Goal: Consume media (video, audio): Consume media (video, audio)

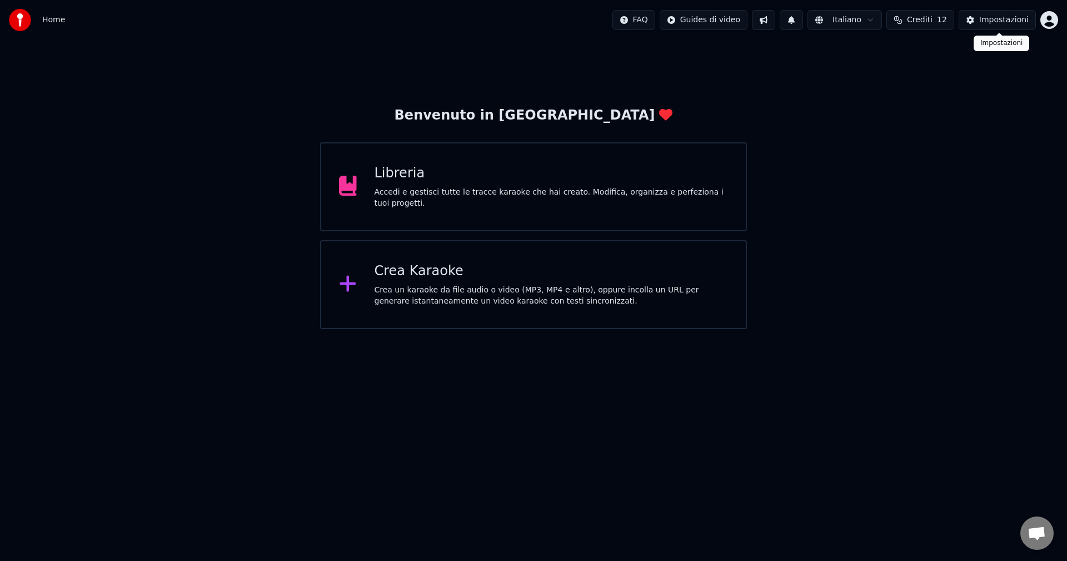
click at [1009, 21] on div "Impostazioni" at bounding box center [1003, 19] width 49 height 11
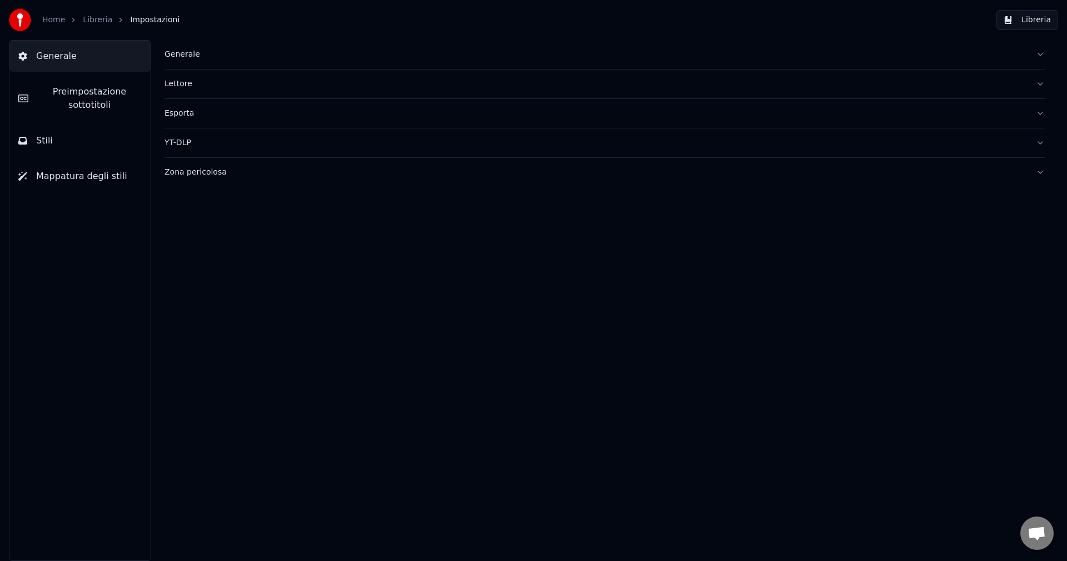
click at [1036, 146] on button "YT-DLP" at bounding box center [604, 142] width 880 height 29
click at [1042, 114] on button "Esporta" at bounding box center [604, 113] width 880 height 29
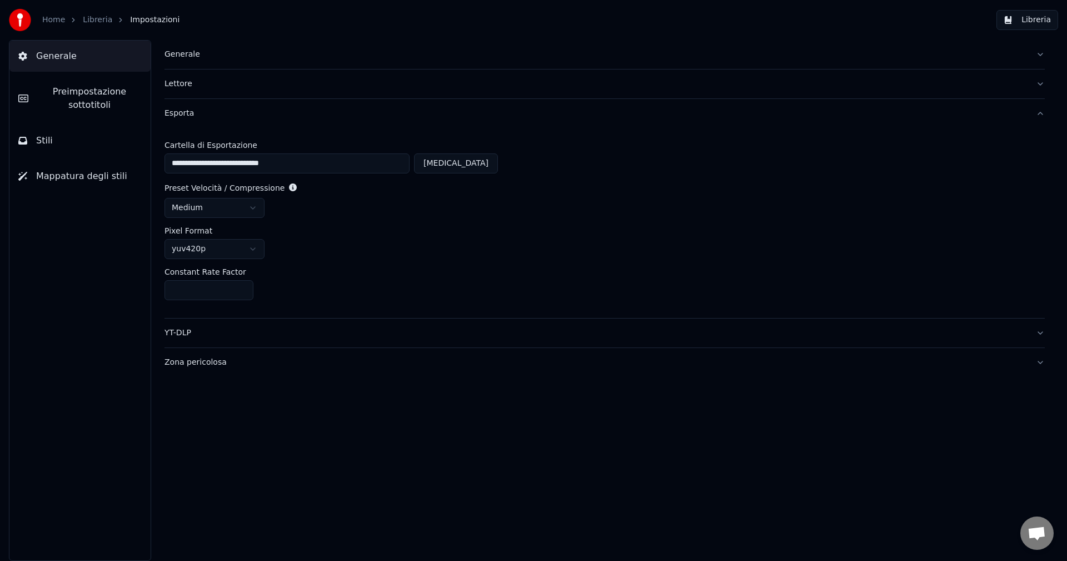
click at [1039, 84] on button "Lettore" at bounding box center [604, 83] width 880 height 29
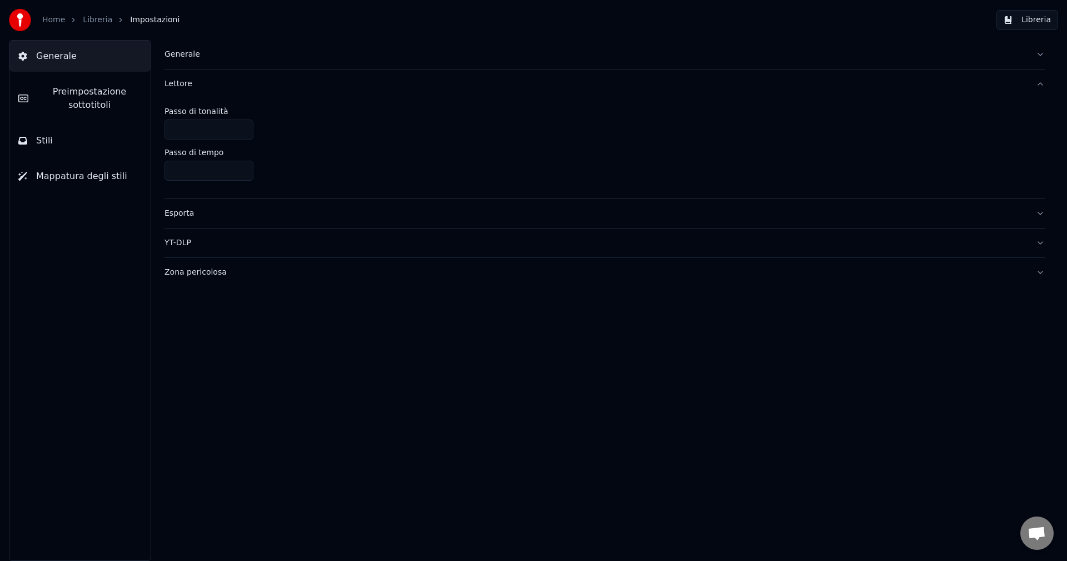
click at [1040, 56] on button "Generale" at bounding box center [604, 54] width 880 height 29
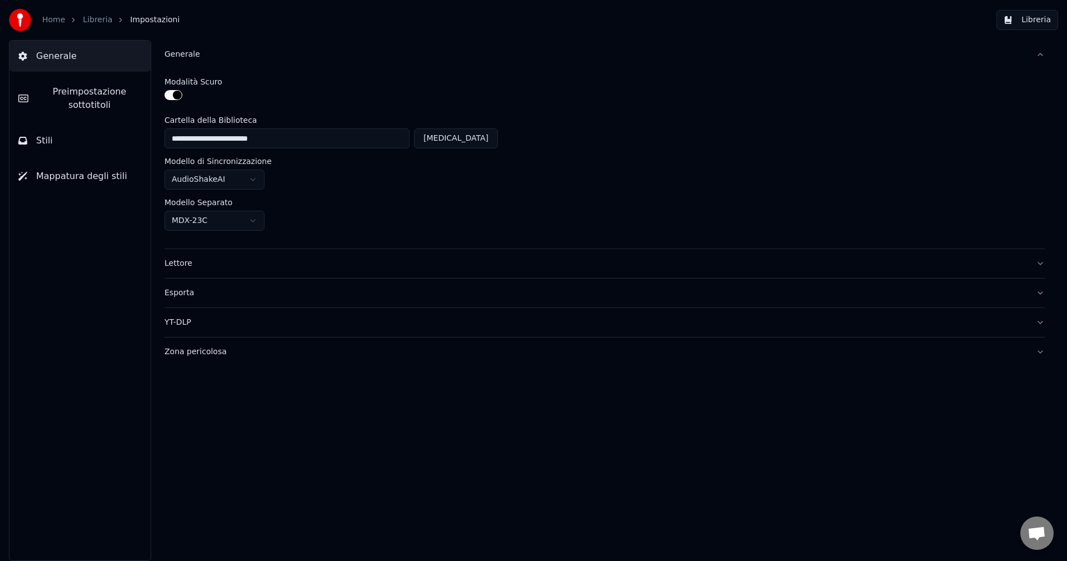
click at [1030, 21] on button "Libreria" at bounding box center [1027, 20] width 62 height 20
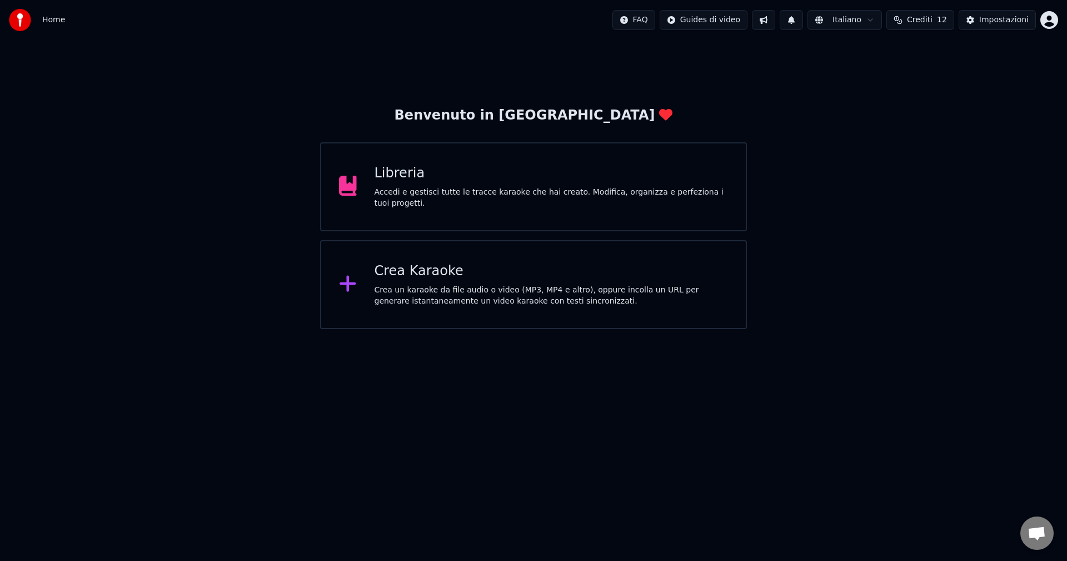
click at [459, 189] on div "Libreria Accedi e gestisci tutte le tracce karaoke che hai creato. Modifica, or…" at bounding box center [552, 186] width 354 height 44
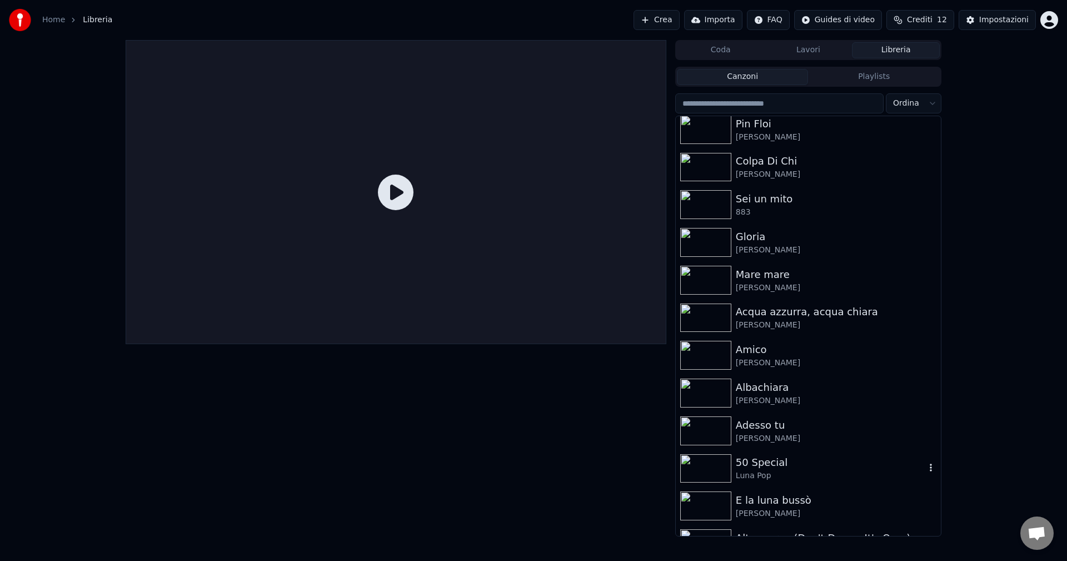
scroll to position [18, 0]
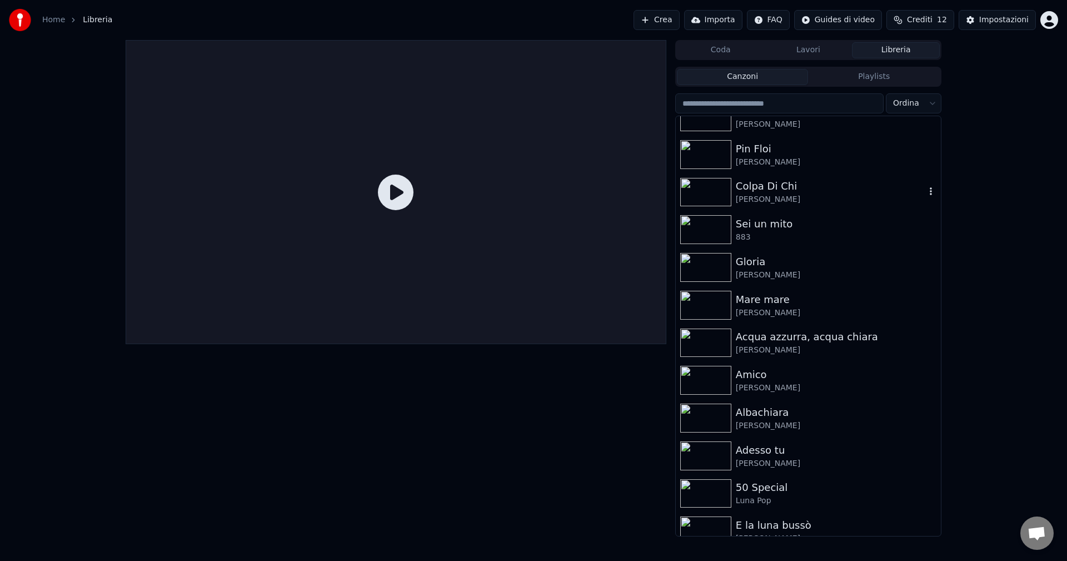
click at [724, 186] on img at bounding box center [705, 192] width 51 height 29
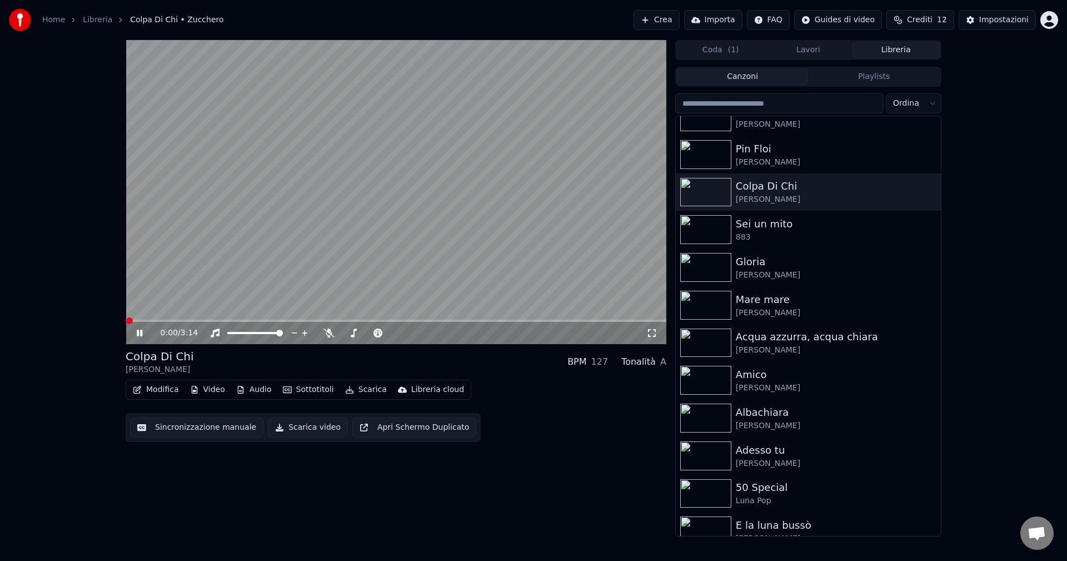
click at [252, 391] on button "Audio" at bounding box center [254, 390] width 44 height 16
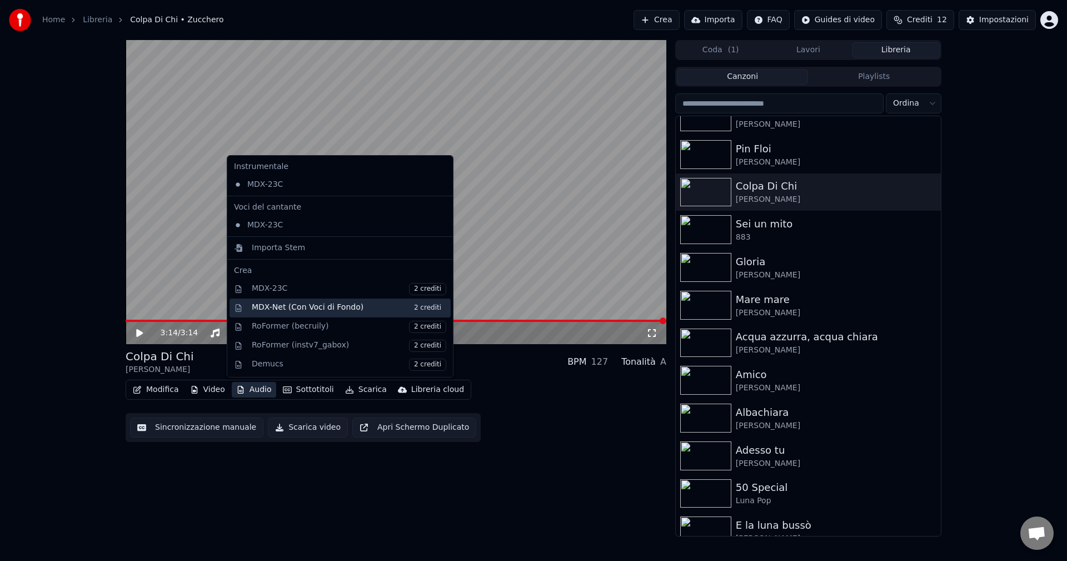
click at [326, 308] on div "MDX-Net (Con Voci di Fondo) 2 crediti" at bounding box center [349, 308] width 194 height 12
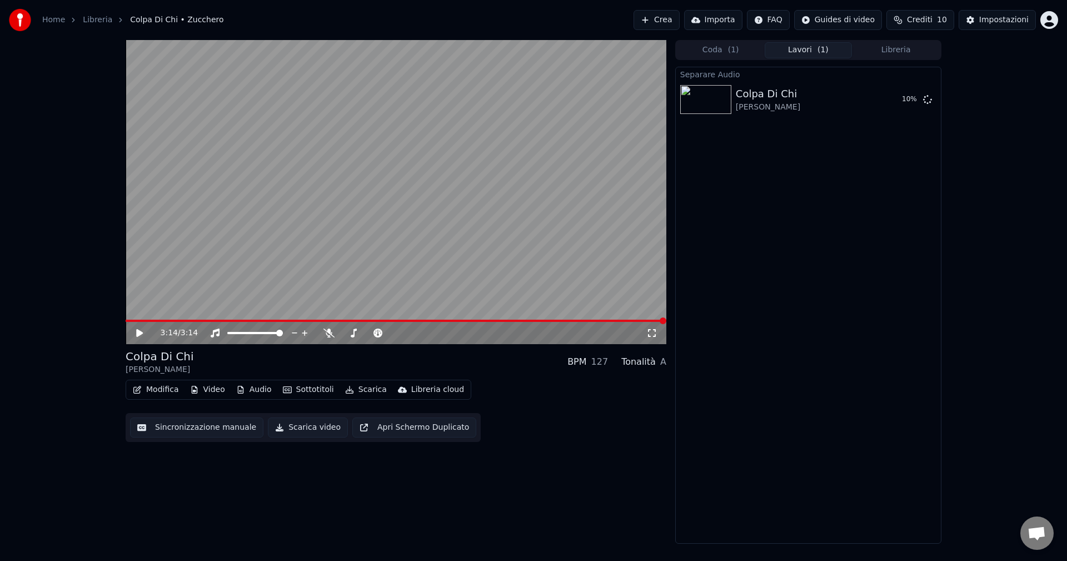
click at [252, 393] on button "Audio" at bounding box center [254, 390] width 44 height 16
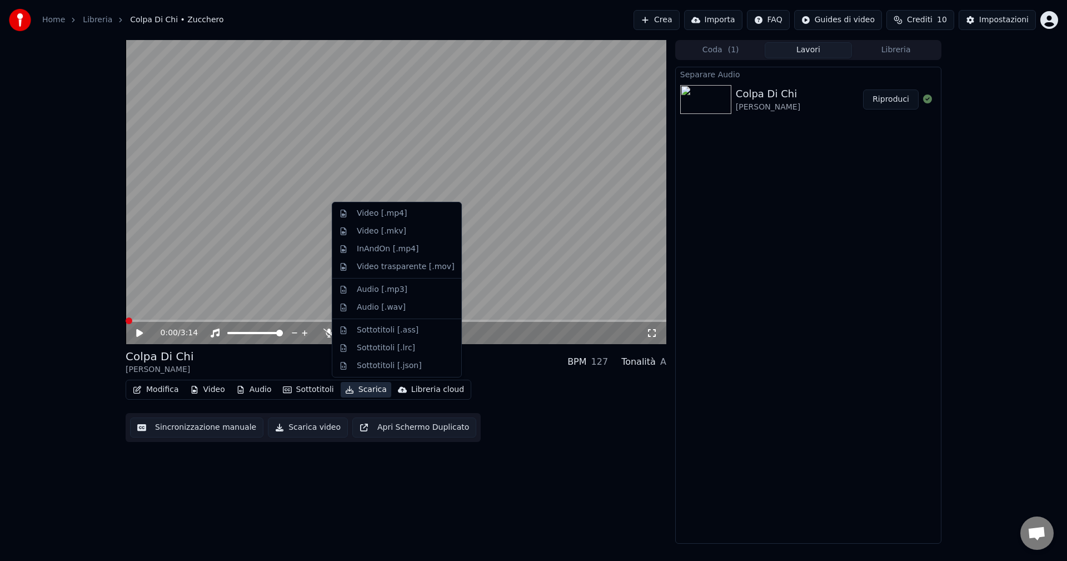
click at [891, 102] on button "Riproduci" at bounding box center [891, 99] width 56 height 20
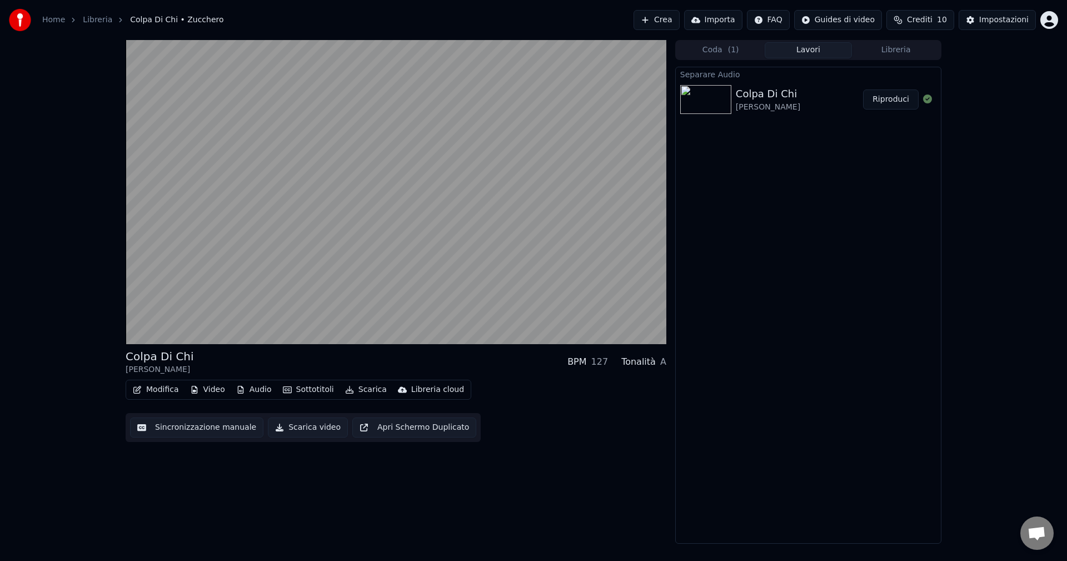
click at [251, 390] on button "Audio" at bounding box center [254, 390] width 44 height 16
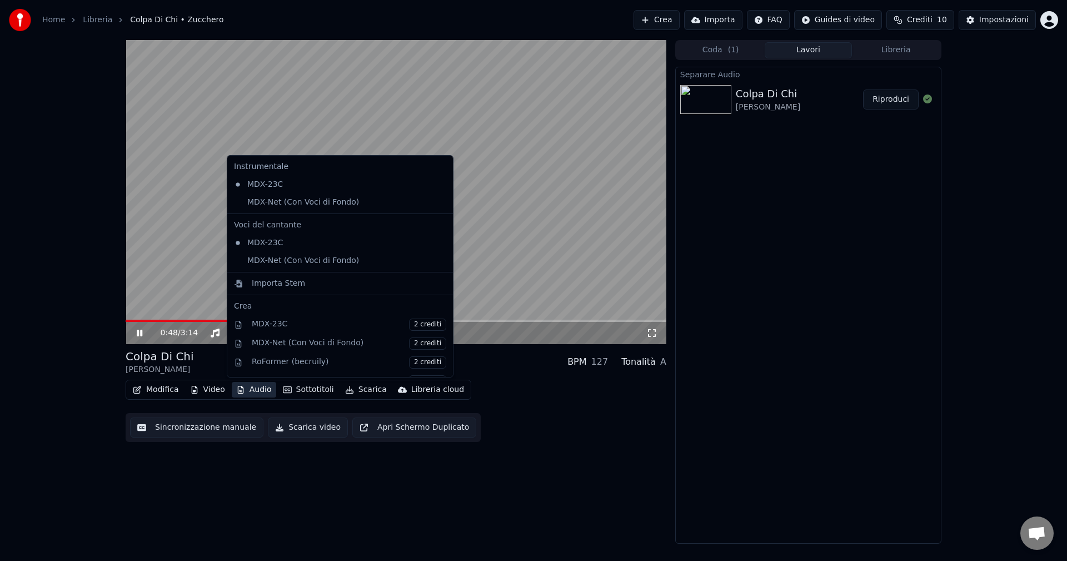
click at [372, 82] on video at bounding box center [396, 192] width 541 height 304
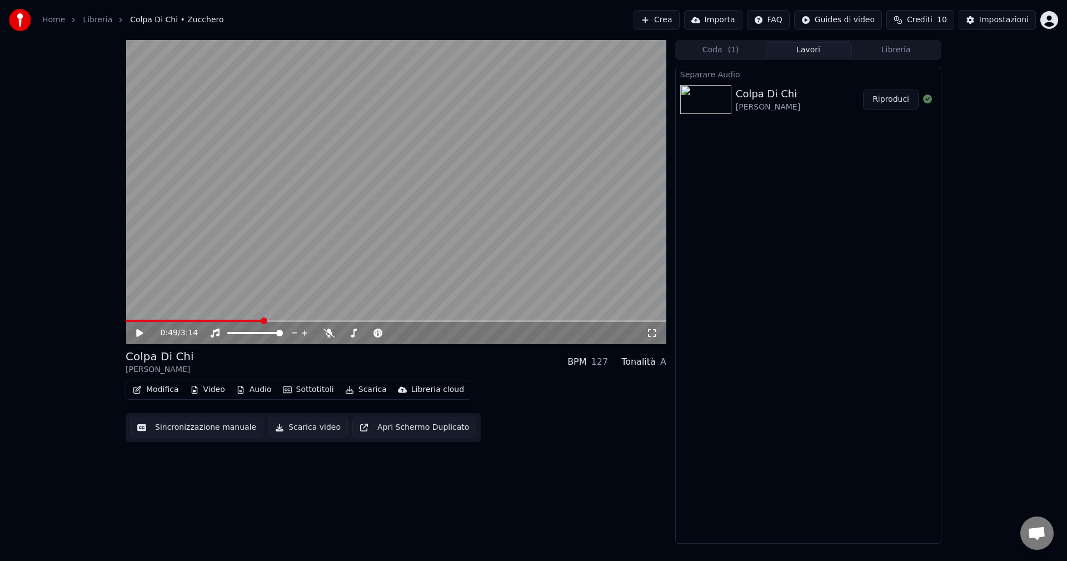
click at [139, 332] on icon at bounding box center [139, 333] width 7 height 8
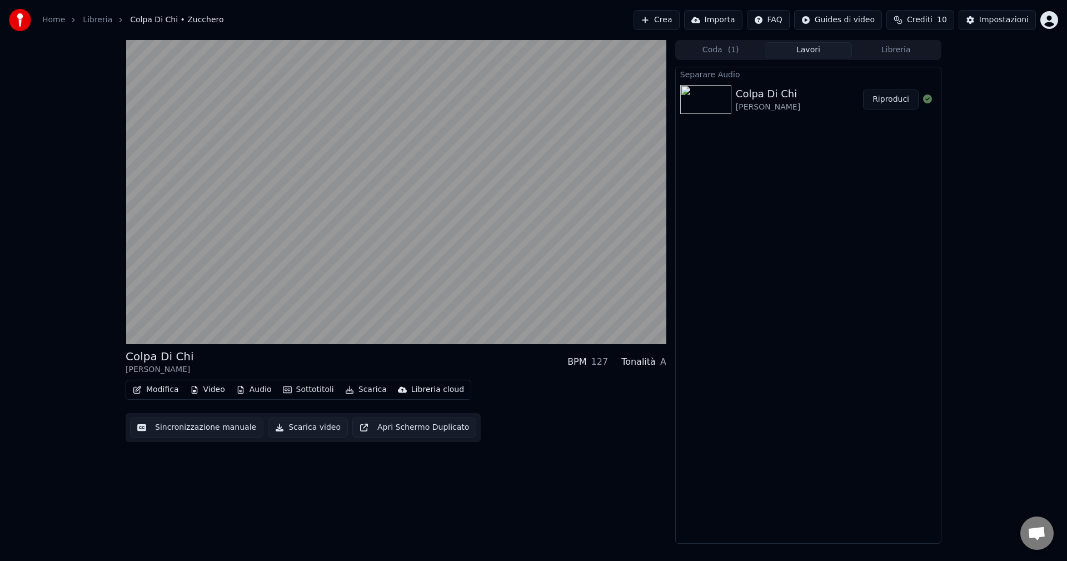
click at [255, 387] on button "Audio" at bounding box center [254, 390] width 44 height 16
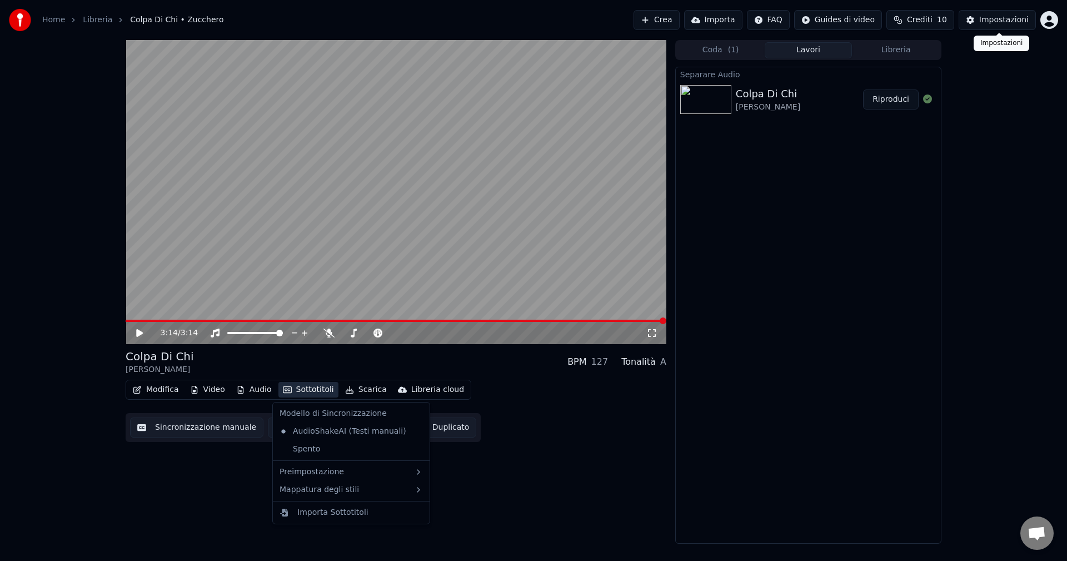
click at [981, 17] on button "Impostazioni" at bounding box center [997, 20] width 77 height 20
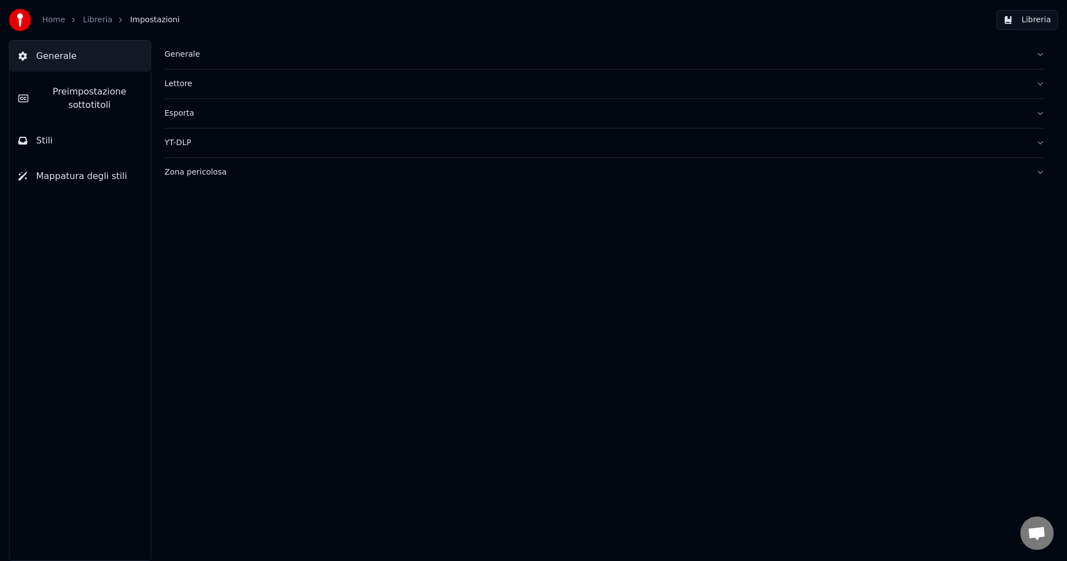
click at [195, 57] on div "Generale" at bounding box center [595, 54] width 862 height 11
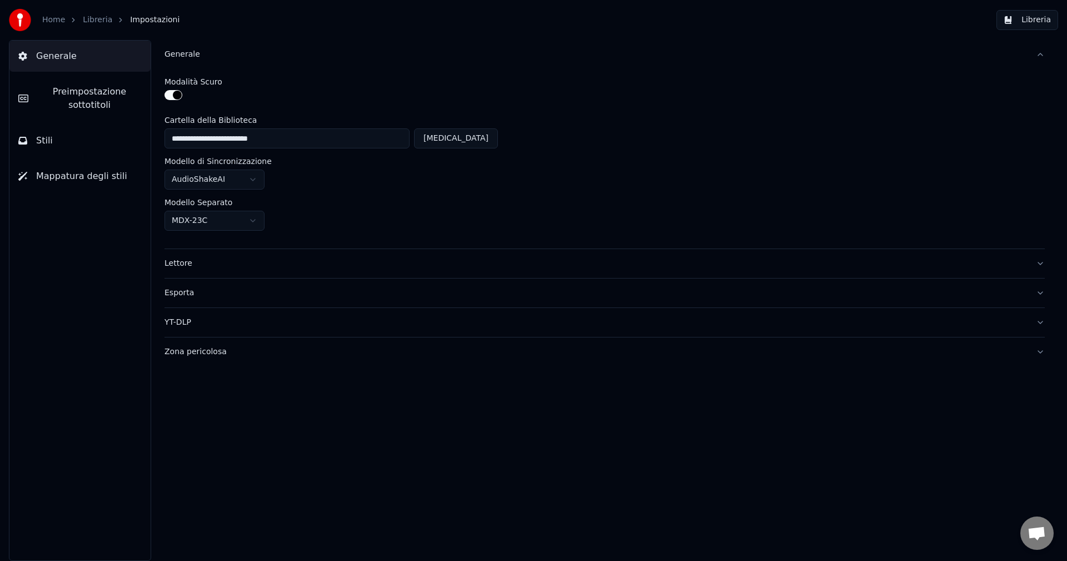
click at [253, 223] on html "**********" at bounding box center [533, 280] width 1067 height 561
click at [285, 223] on html "**********" at bounding box center [533, 280] width 1067 height 561
click at [1027, 19] on button "Libreria" at bounding box center [1027, 20] width 62 height 20
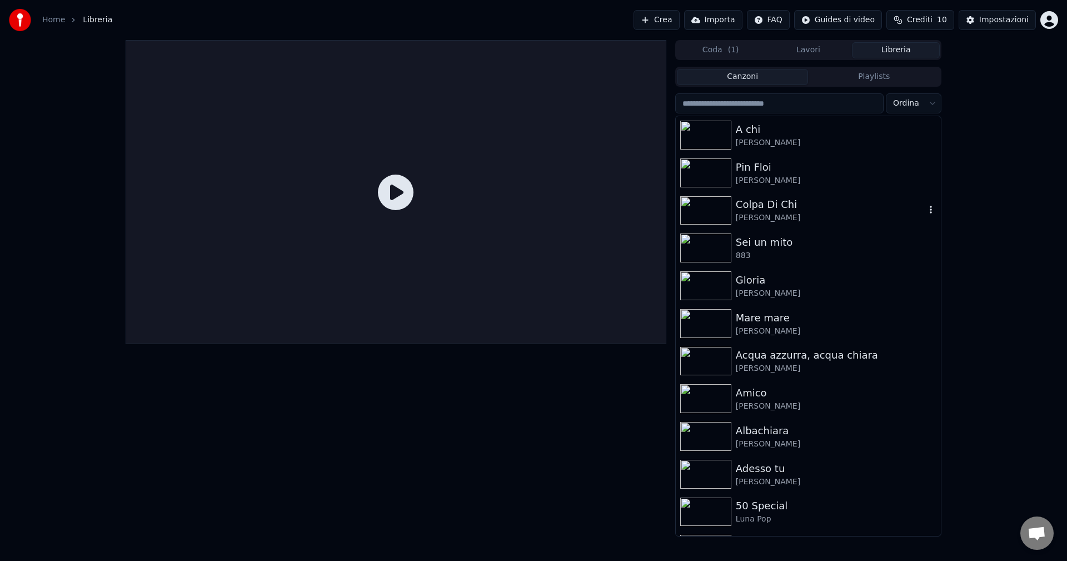
click at [721, 206] on img at bounding box center [705, 210] width 51 height 29
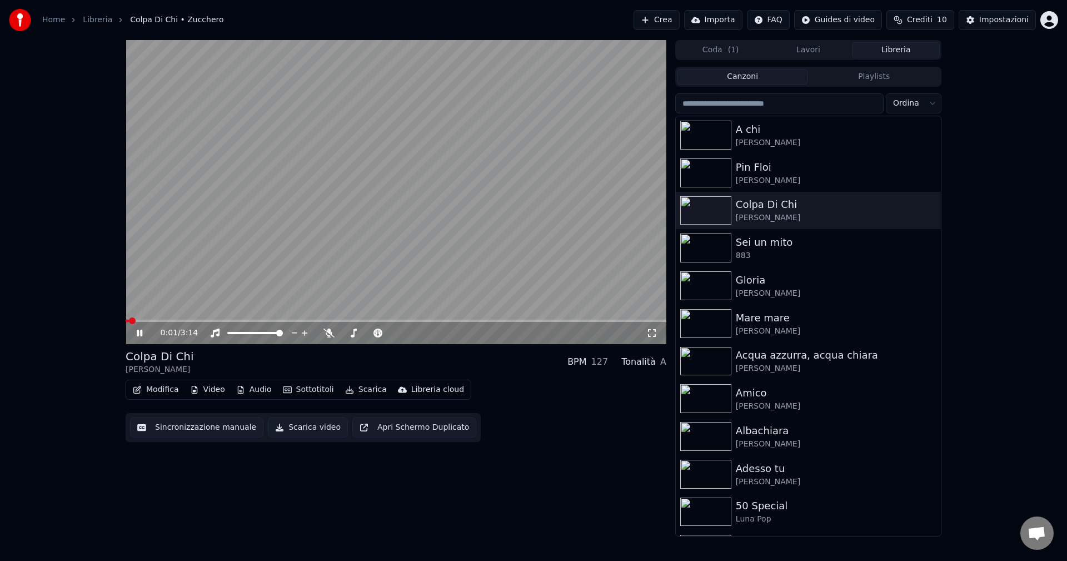
click at [254, 390] on button "Audio" at bounding box center [254, 390] width 44 height 16
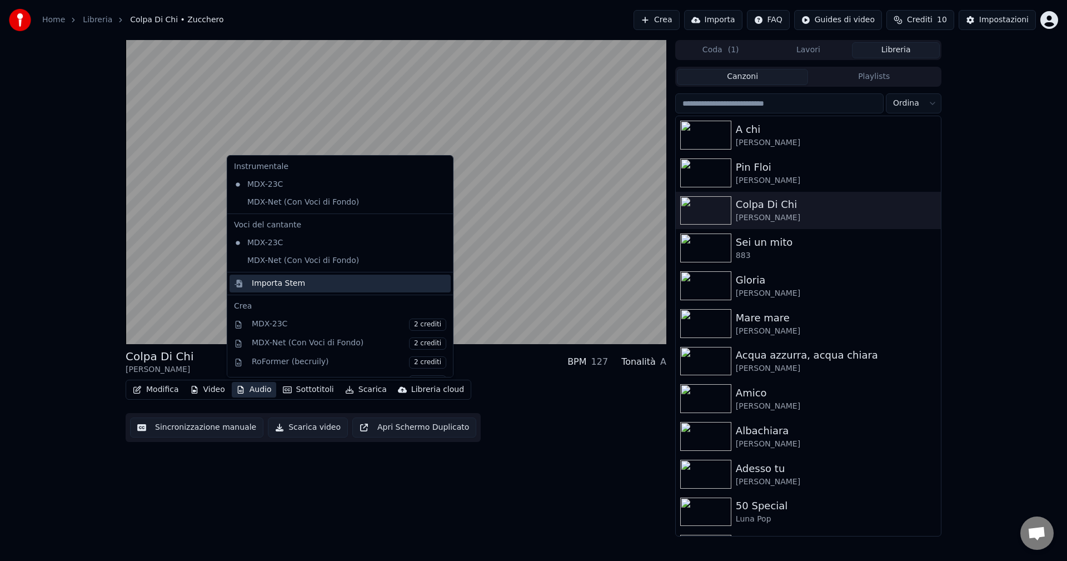
click at [283, 285] on div "Importa Stem" at bounding box center [278, 283] width 53 height 11
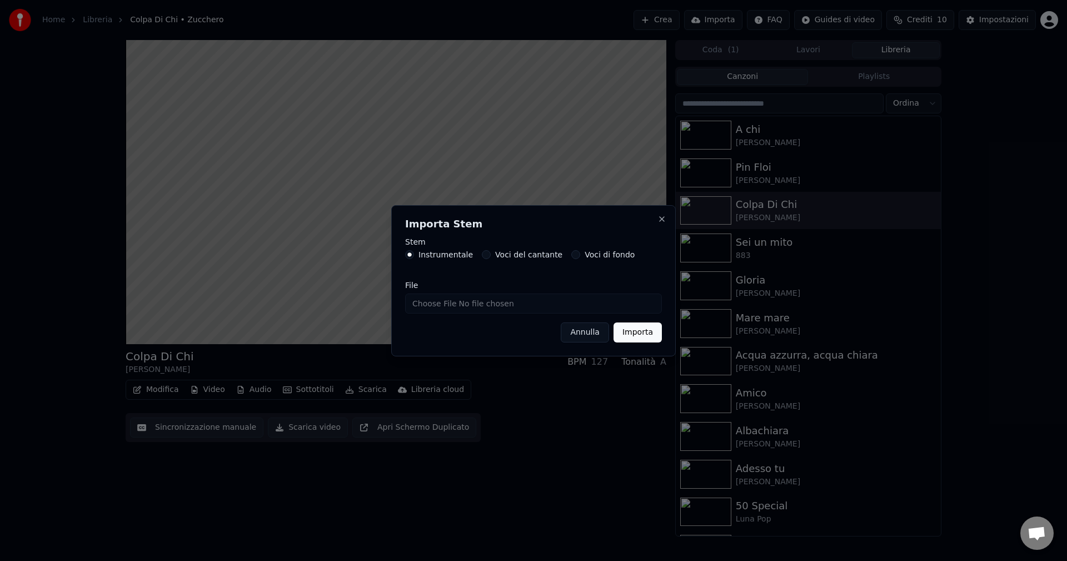
click at [571, 256] on button "Voci di fondo" at bounding box center [575, 254] width 9 height 9
click at [431, 306] on input "File" at bounding box center [533, 303] width 257 height 20
click at [433, 302] on input "File" at bounding box center [533, 303] width 257 height 20
type input "**********"
click at [634, 335] on button "Importa" at bounding box center [638, 332] width 48 height 20
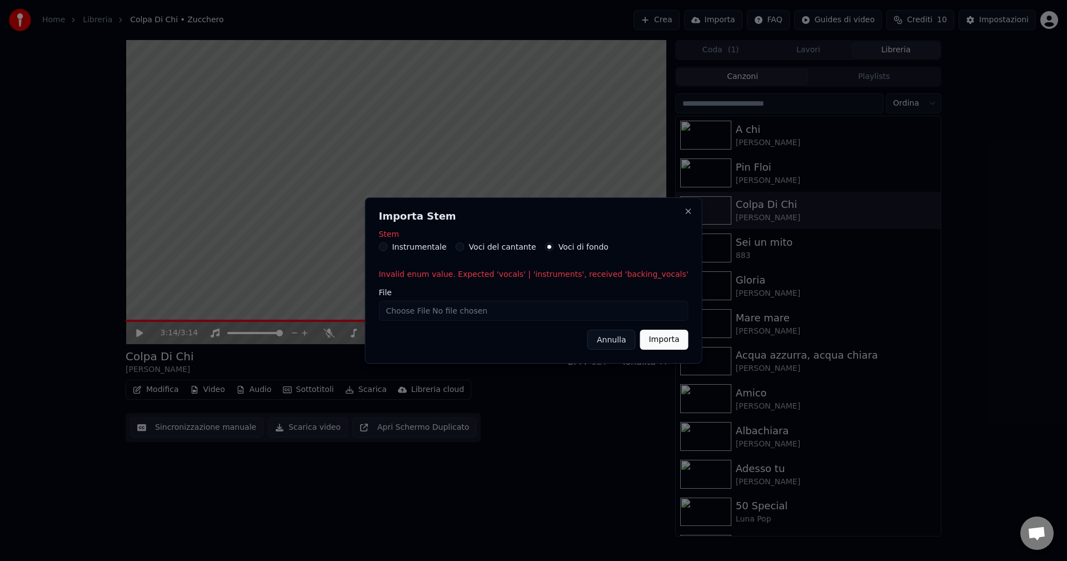
click at [441, 310] on input "File" at bounding box center [533, 311] width 310 height 20
click at [595, 342] on button "Annulla" at bounding box center [611, 340] width 48 height 20
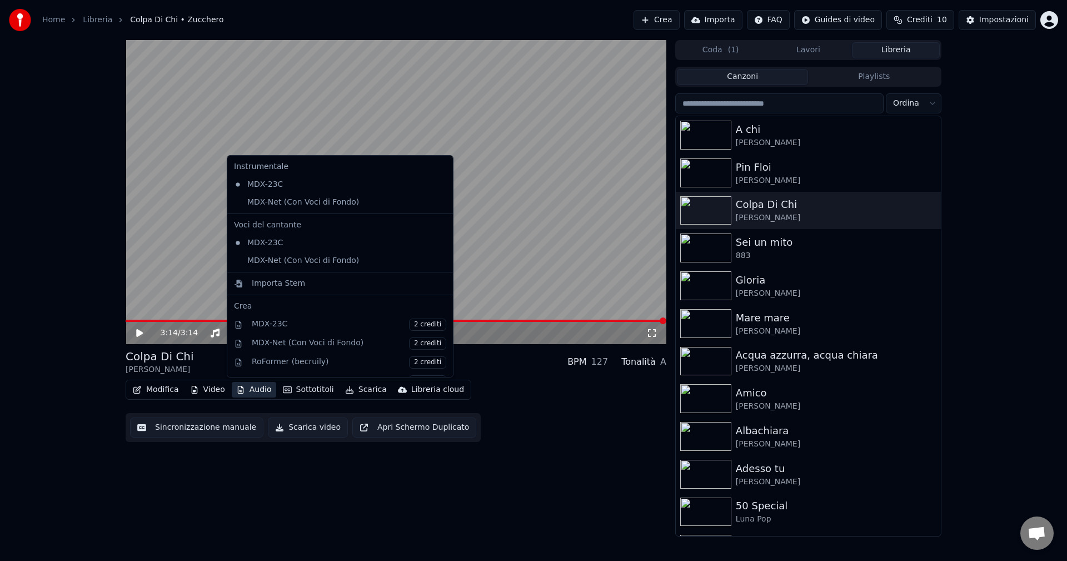
click at [259, 392] on button "Audio" at bounding box center [254, 390] width 44 height 16
click at [238, 203] on div "MDX-Net (Con Voci di Fondo)" at bounding box center [332, 202] width 205 height 18
click at [250, 388] on button "Audio" at bounding box center [254, 390] width 44 height 16
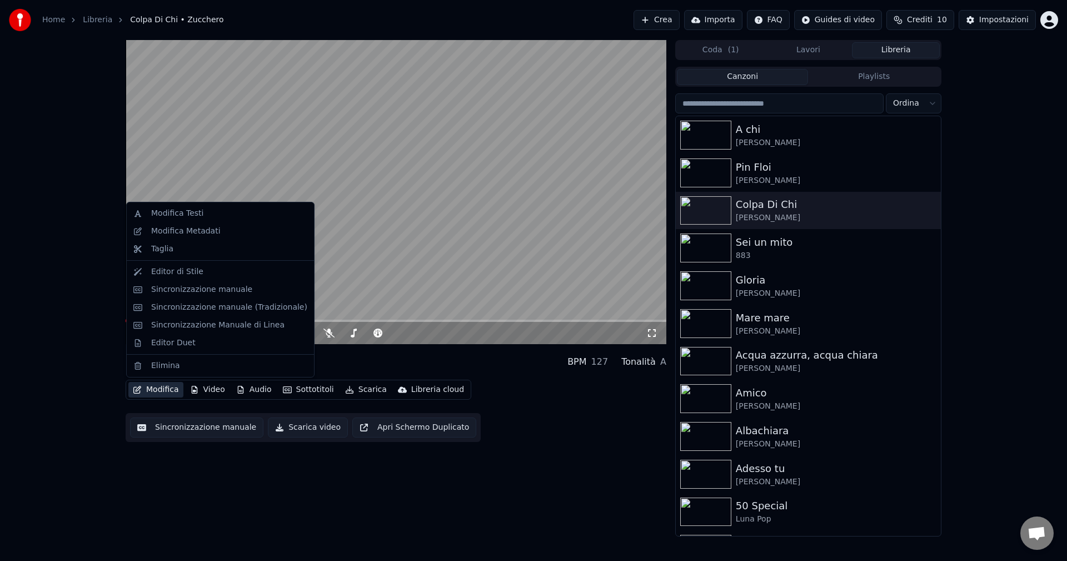
click at [600, 514] on div "0:00 / 3:14 Colpa Di Chi Zucchero BPM 127 Tonalità A Modifica Video Audio Sotto…" at bounding box center [396, 288] width 541 height 496
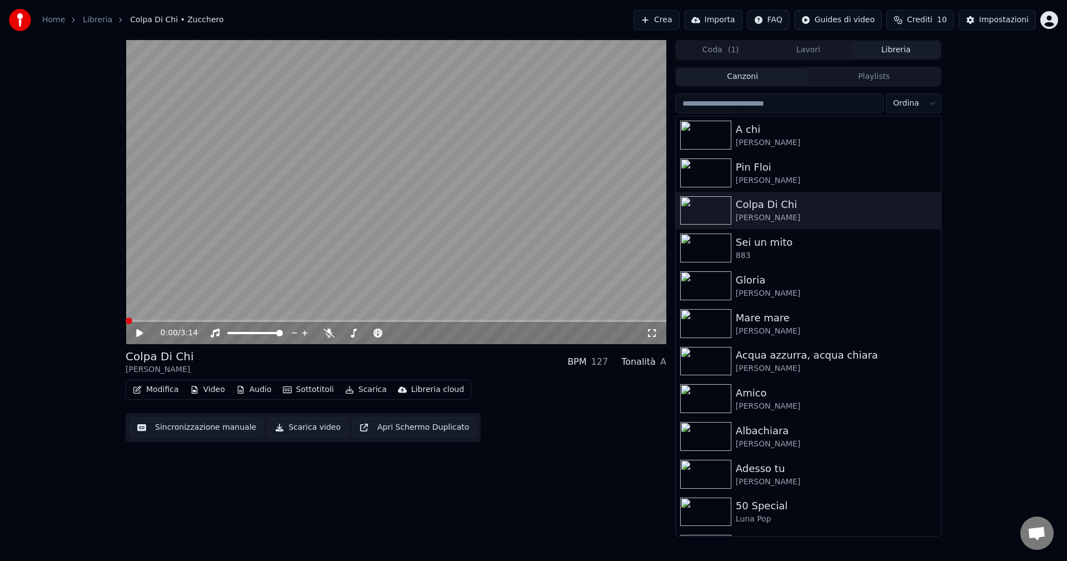
click at [144, 334] on icon at bounding box center [147, 332] width 26 height 9
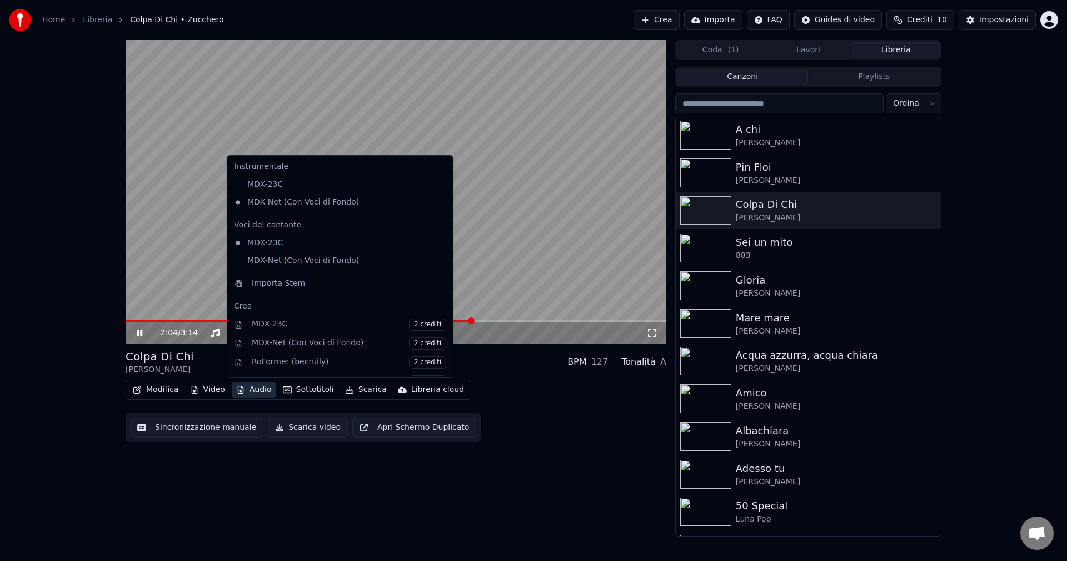
click at [252, 391] on button "Audio" at bounding box center [254, 390] width 44 height 16
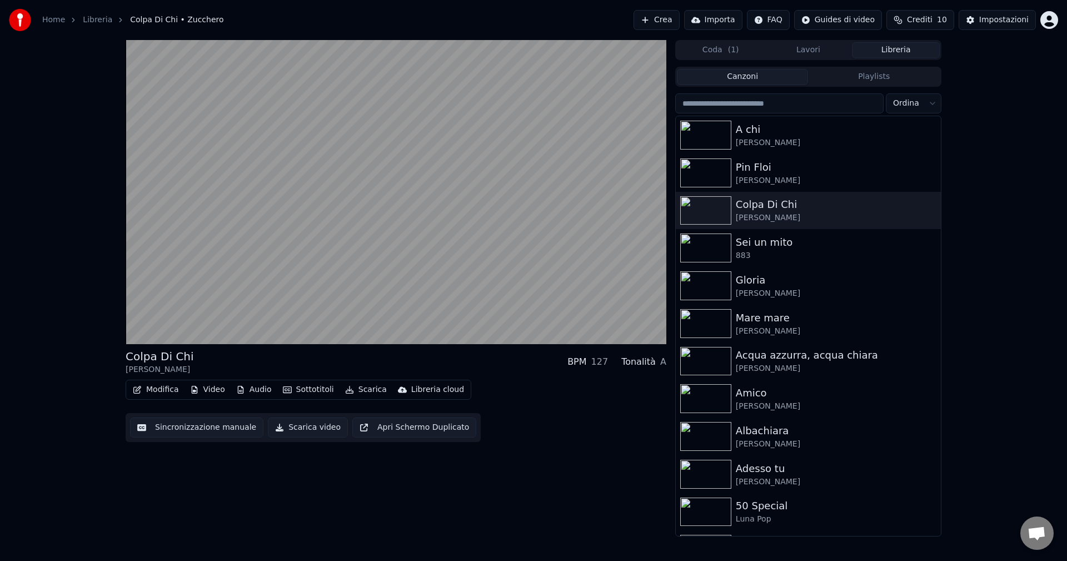
click at [581, 483] on div "Colpa Di Chi Zucchero BPM 127 Tonalità A Modifica Video Audio Sottotitoli Scari…" at bounding box center [396, 288] width 541 height 496
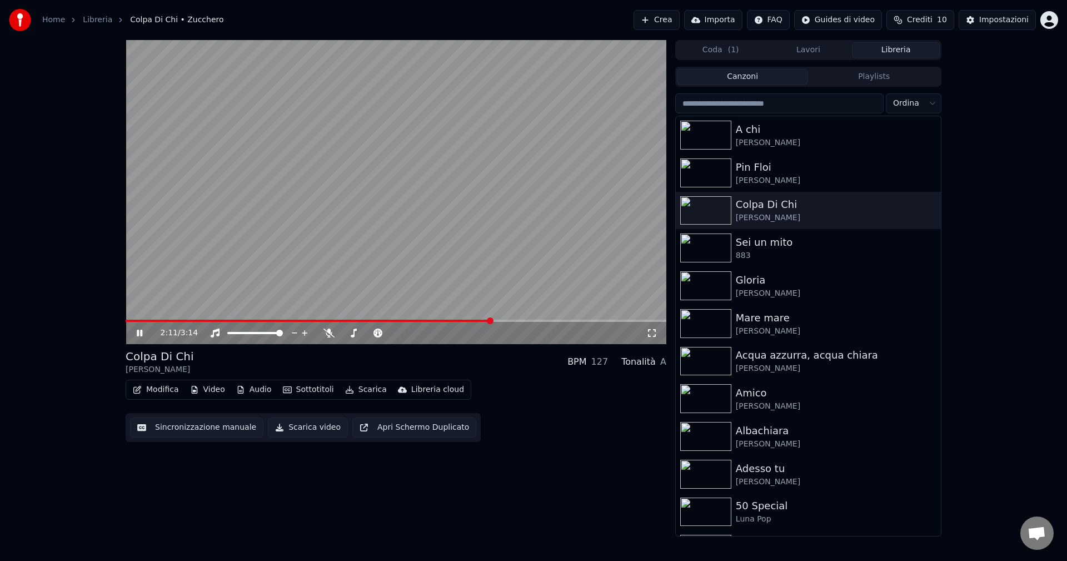
click at [144, 333] on icon at bounding box center [147, 332] width 26 height 9
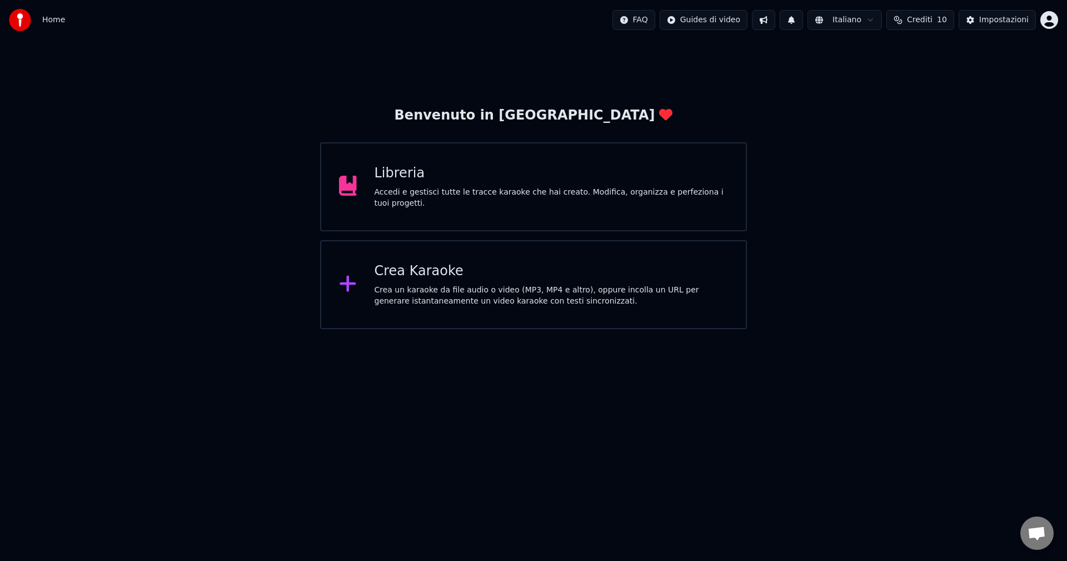
click at [436, 182] on div "Libreria" at bounding box center [552, 173] width 354 height 18
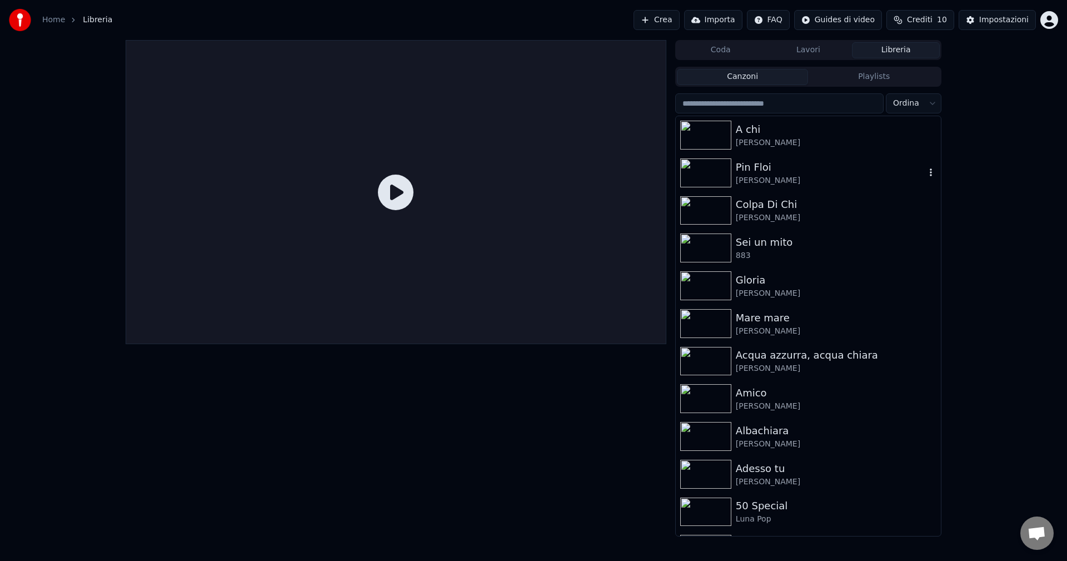
click at [762, 176] on div "[PERSON_NAME]" at bounding box center [830, 180] width 189 height 11
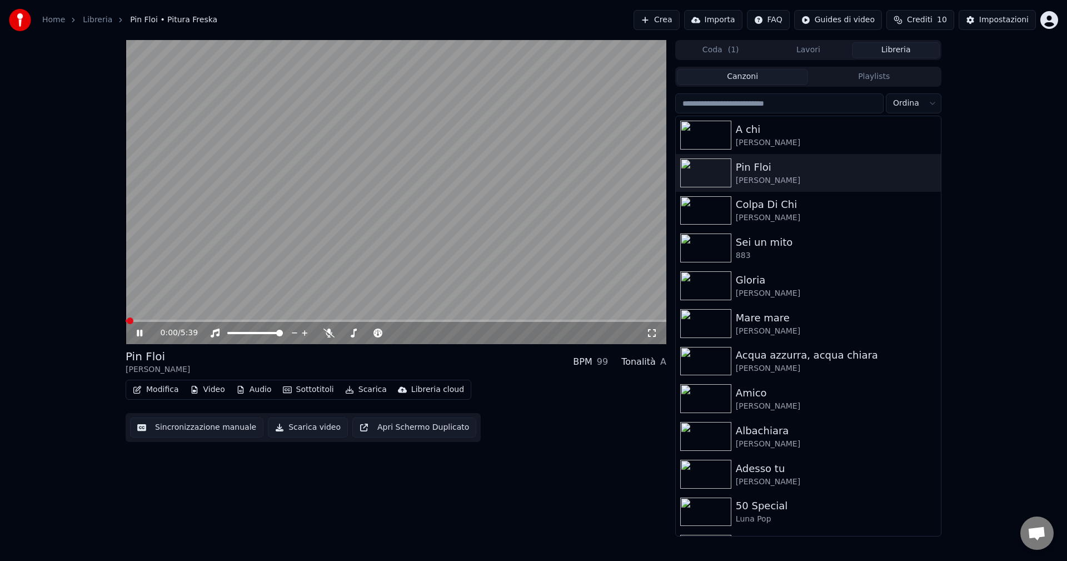
click at [252, 390] on button "Audio" at bounding box center [254, 390] width 44 height 16
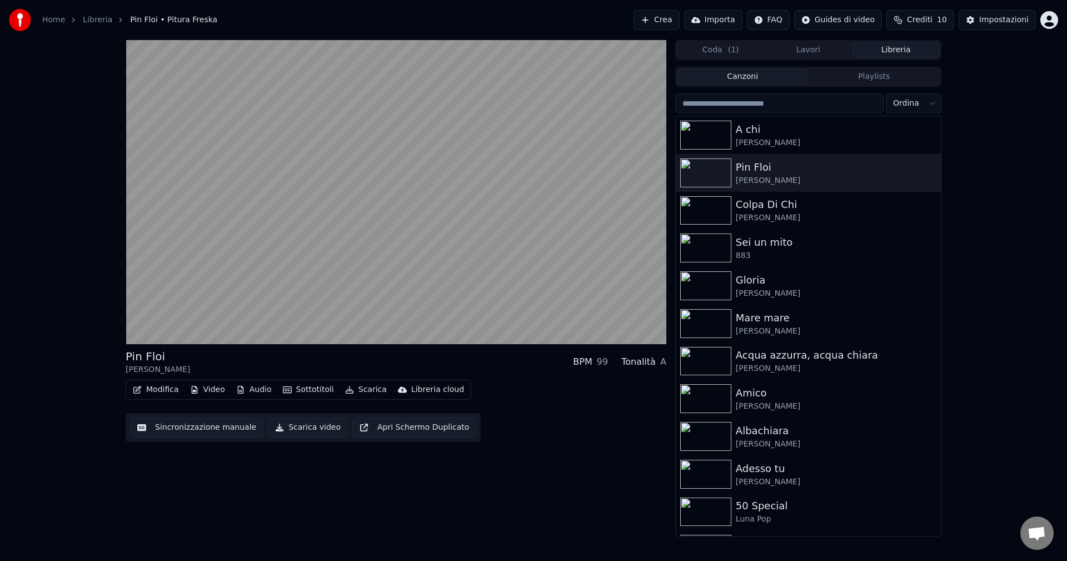
click at [523, 463] on div "Pin Floi Pitura Freska BPM 99 Tonalità A Modifica Video Audio Sottotitoli Scari…" at bounding box center [396, 288] width 541 height 496
click at [999, 22] on div "Impostazioni" at bounding box center [1003, 19] width 49 height 11
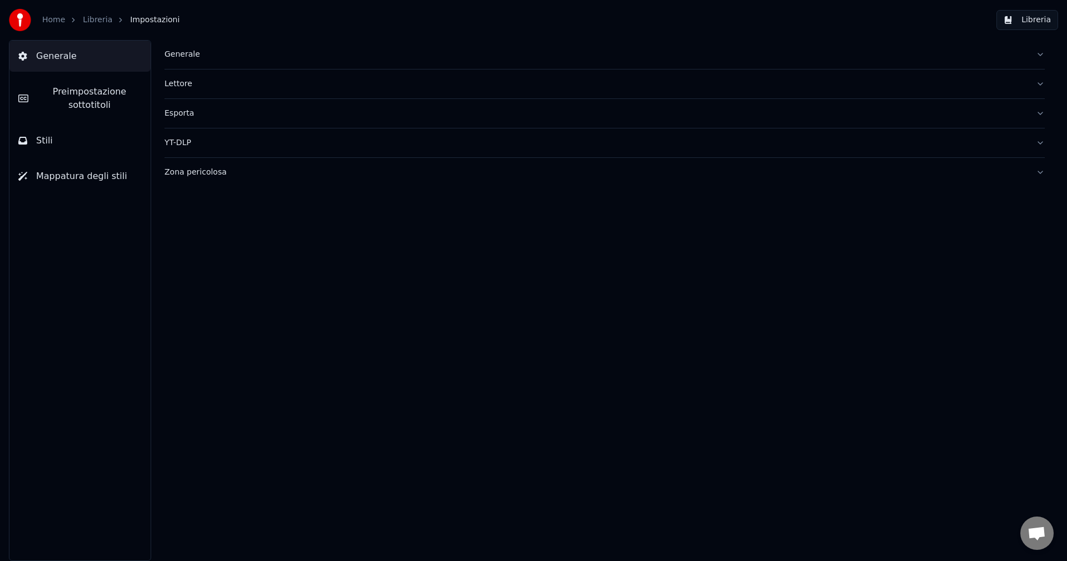
click at [178, 58] on div "Generale" at bounding box center [595, 54] width 862 height 11
